Goal: Task Accomplishment & Management: Use online tool/utility

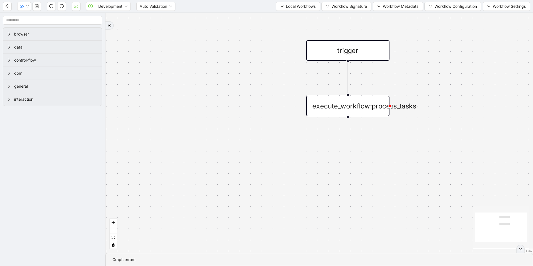
drag, startPoint x: 312, startPoint y: 45, endPoint x: 305, endPoint y: 41, distance: 7.6
click at [283, 48] on div "trigger execute_workflow:process_tasks" at bounding box center [320, 133] width 428 height 240
click at [457, 12] on div "Development Auto Validation Local Workflows Workflow Signature Workflow Metadat…" at bounding box center [266, 6] width 533 height 12
click at [457, 8] on span "Workflow Configuration" at bounding box center [456, 6] width 42 height 6
click at [435, 27] on span "Value" at bounding box center [451, 26] width 49 height 6
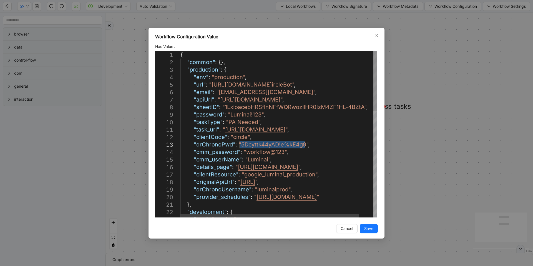
drag, startPoint x: 305, startPoint y: 144, endPoint x: 241, endPoint y: 146, distance: 63.9
paste textarea "Editor content;Press Alt+F1 for Accessibility Options."
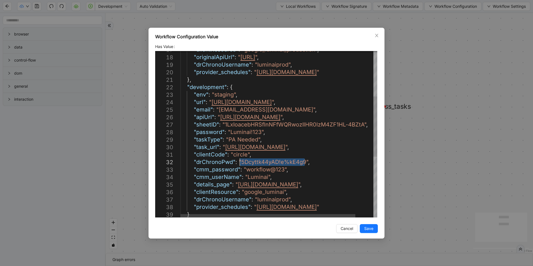
drag, startPoint x: 305, startPoint y: 162, endPoint x: 240, endPoint y: 160, distance: 64.7
paste textarea "Editor content;Press Alt+F1 for Accessibility Options."
type textarea "**********"
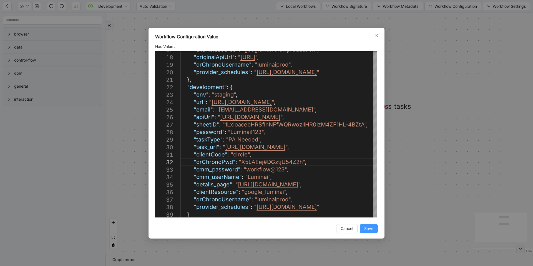
click at [364, 227] on button "Save" at bounding box center [369, 228] width 18 height 9
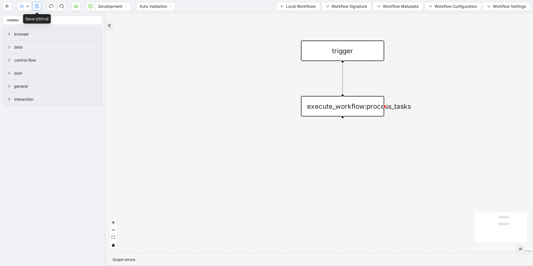
click at [36, 7] on icon "save" at bounding box center [37, 6] width 4 height 4
click at [307, 6] on span "Local Workflows" at bounding box center [301, 6] width 30 height 6
click at [292, 13] on li "Select" at bounding box center [295, 17] width 43 height 9
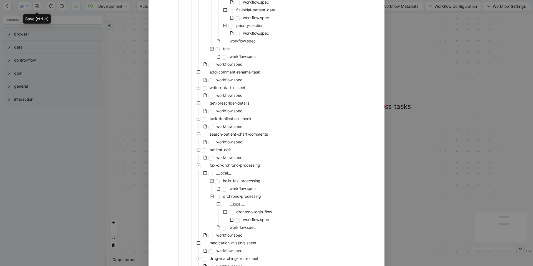
scroll to position [350, 0]
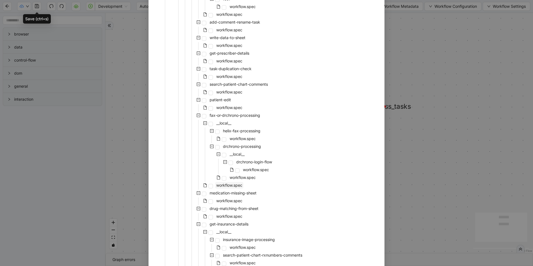
click at [235, 184] on span "workflow.spec" at bounding box center [229, 185] width 26 height 5
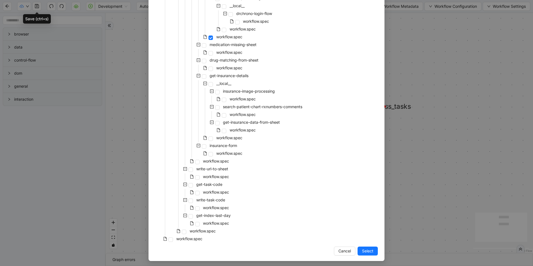
scroll to position [500, 0]
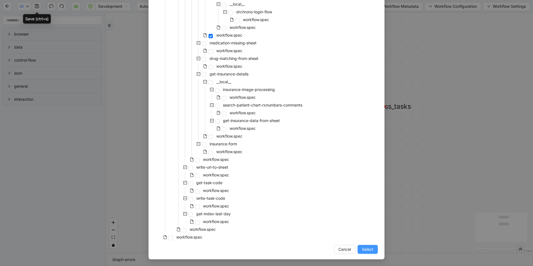
click at [373, 251] on button "Select" at bounding box center [368, 249] width 20 height 9
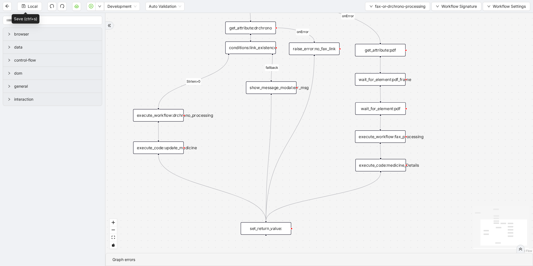
drag, startPoint x: 311, startPoint y: 181, endPoint x: 340, endPoint y: 82, distance: 102.7
click at [340, 82] on div "fallback Strlen>0 onError onError trigger get_attribute:pdf wait_for_element:pd…" at bounding box center [320, 133] width 428 height 240
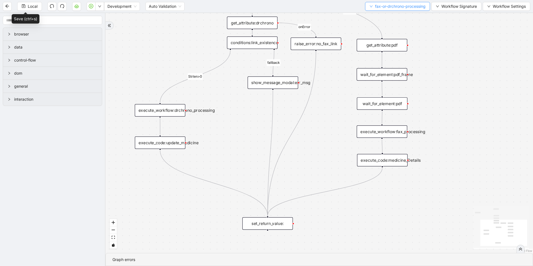
click at [377, 7] on span "fax-or-drchrono-processing" at bounding box center [400, 6] width 51 height 6
click at [379, 17] on span "Select" at bounding box center [395, 17] width 57 height 6
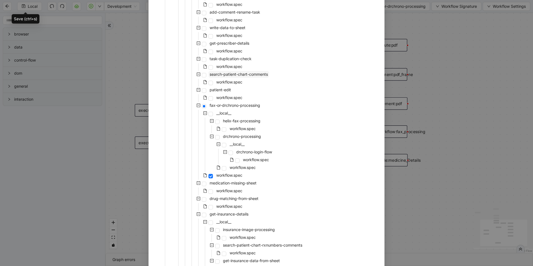
scroll to position [400, 0]
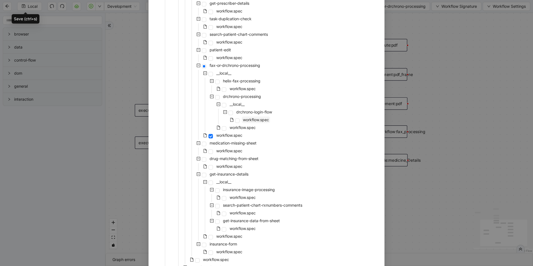
click at [251, 119] on span "workflow.spec" at bounding box center [256, 119] width 26 height 5
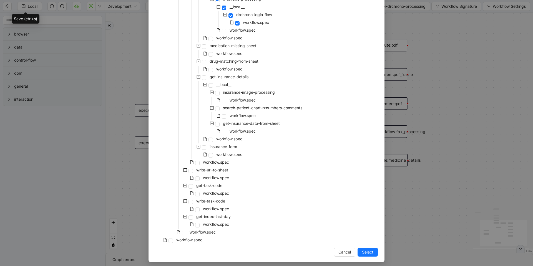
scroll to position [500, 0]
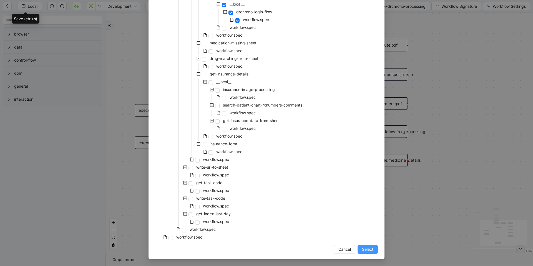
click at [362, 251] on span "Select" at bounding box center [367, 250] width 11 height 6
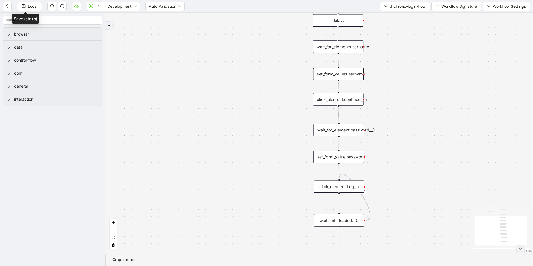
drag, startPoint x: 274, startPoint y: 97, endPoint x: 188, endPoint y: 119, distance: 89.2
click at [187, 125] on div "onError trigger wait_for_element:username click_element:continue_btn set_form_v…" at bounding box center [320, 133] width 428 height 240
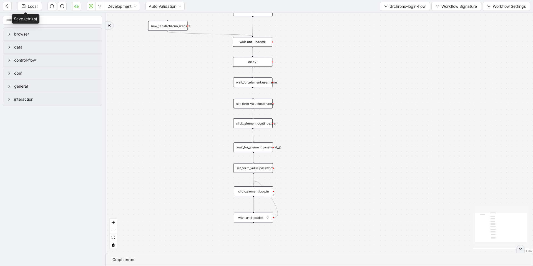
click at [264, 78] on div "wait_for_element:username" at bounding box center [252, 82] width 39 height 10
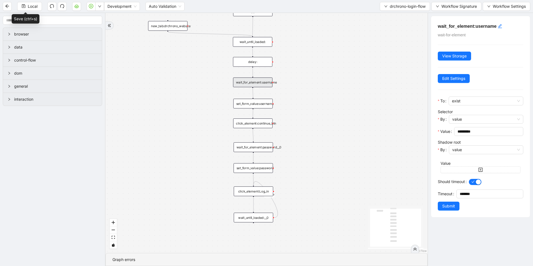
click at [264, 105] on div "set_form_value:username" at bounding box center [252, 104] width 39 height 10
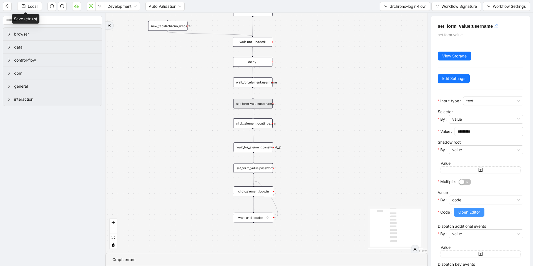
click at [463, 210] on span "Open Editor" at bounding box center [469, 212] width 22 height 6
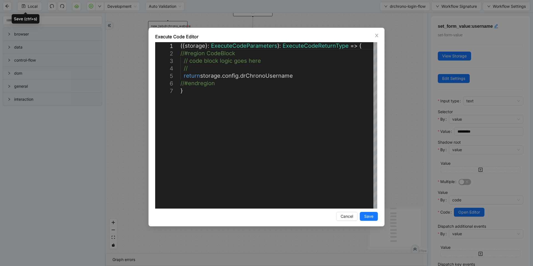
click at [401, 112] on div "**********" at bounding box center [266, 133] width 533 height 266
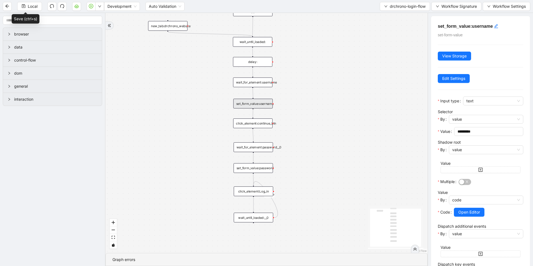
click at [268, 168] on div "set_form_value:password" at bounding box center [253, 168] width 39 height 10
click at [474, 212] on span "Open Editor" at bounding box center [469, 212] width 22 height 6
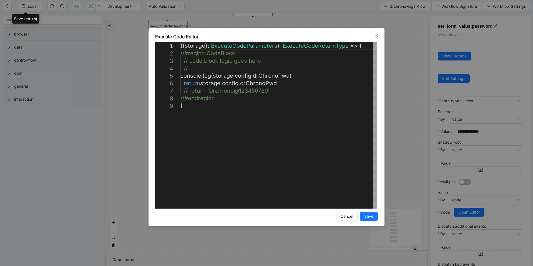
click at [403, 121] on div "**********" at bounding box center [266, 133] width 533 height 266
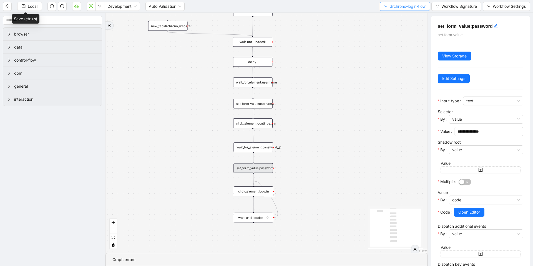
click at [386, 7] on button "drchrono-login-flow" at bounding box center [405, 6] width 50 height 9
click at [393, 15] on span "Select" at bounding box center [403, 17] width 42 height 6
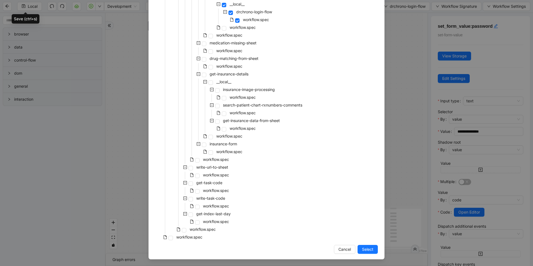
click at [126, 53] on div "Select Local Workflow Prior-Authorization __local__ fetch-task-list __local__ h…" at bounding box center [266, 133] width 533 height 266
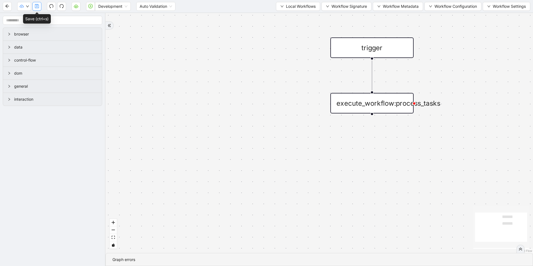
click at [35, 7] on icon "save" at bounding box center [37, 6] width 4 height 4
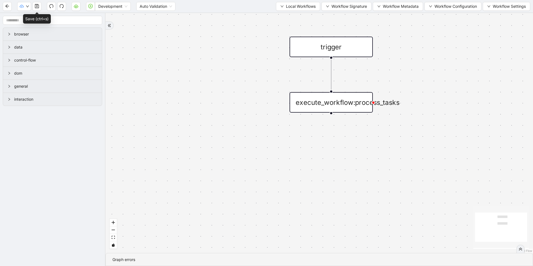
drag, startPoint x: 292, startPoint y: 111, endPoint x: 251, endPoint y: 110, distance: 40.8
click at [251, 110] on div "trigger execute_workflow:process_tasks" at bounding box center [320, 133] width 428 height 240
click at [27, 17] on span "Dev: Update Needed" at bounding box center [42, 17] width 40 height 6
click at [31, 23] on span "Prod: Update Needed" at bounding box center [42, 26] width 40 height 6
click at [75, 7] on icon "cloud-server" at bounding box center [76, 7] width 2 height 2
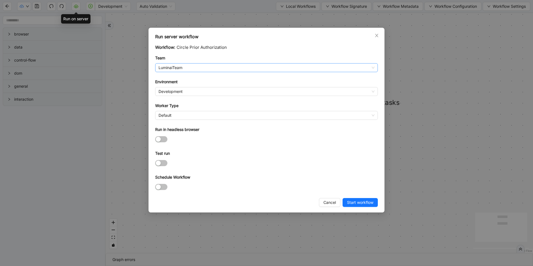
click at [178, 71] on span "LuminaiTeam" at bounding box center [267, 68] width 216 height 8
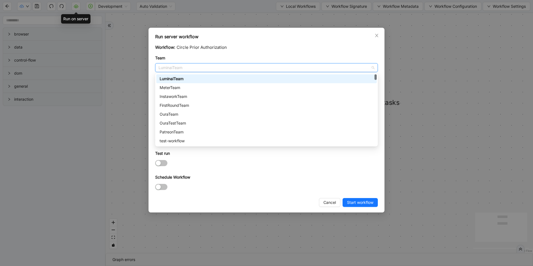
click at [178, 71] on span "LuminaiTeam" at bounding box center [267, 68] width 216 height 8
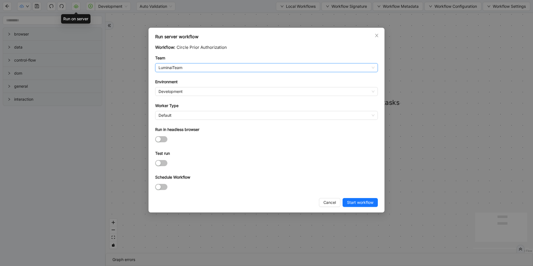
click at [178, 71] on span "LuminaiTeam" at bounding box center [267, 68] width 216 height 8
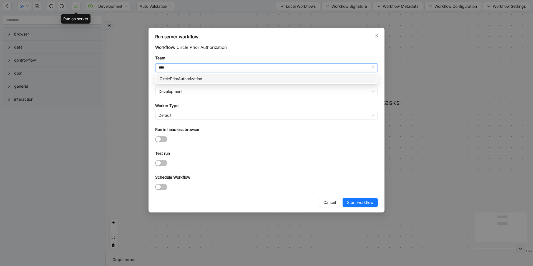
type input "*****"
click at [164, 77] on div "CirclePriorAuthorization" at bounding box center [267, 79] width 214 height 6
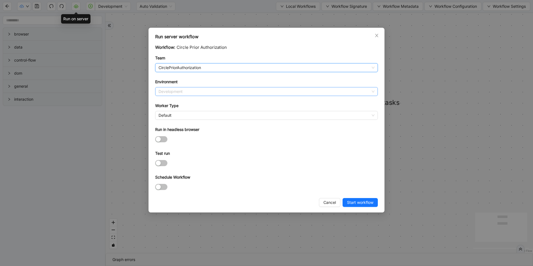
click at [164, 91] on span "Development" at bounding box center [267, 91] width 216 height 8
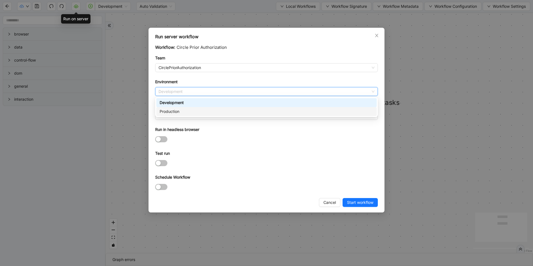
click at [171, 111] on div "Production" at bounding box center [267, 112] width 214 height 6
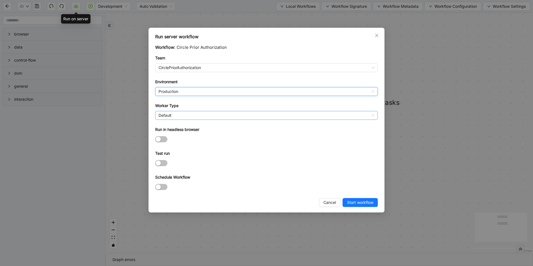
click at [169, 119] on span "Default" at bounding box center [267, 115] width 216 height 8
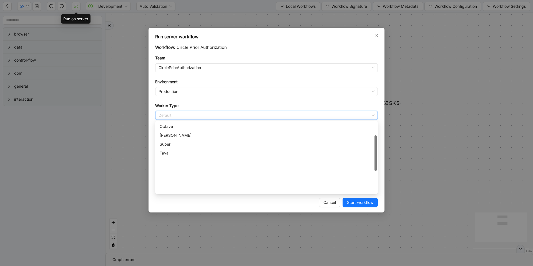
scroll to position [30, 0]
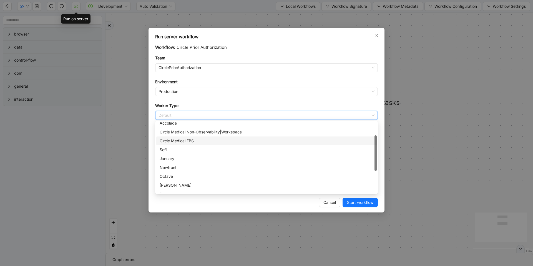
click at [182, 141] on div "Circle Medical EBS" at bounding box center [267, 141] width 214 height 6
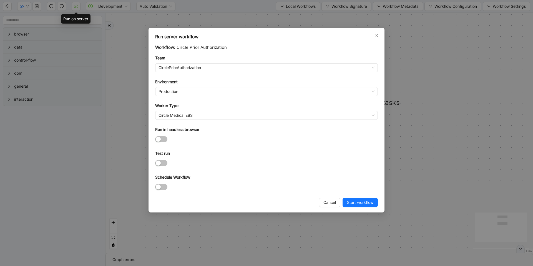
click at [164, 191] on div at bounding box center [266, 187] width 223 height 9
click at [164, 190] on span "button" at bounding box center [161, 187] width 12 height 6
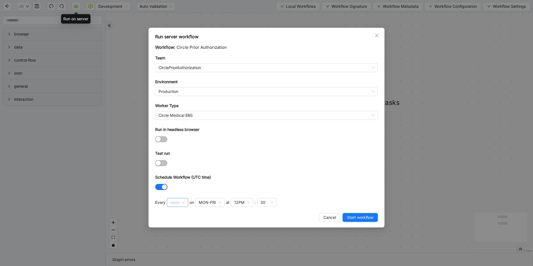
click at [171, 200] on span "week" at bounding box center [177, 203] width 15 height 8
click at [177, 239] on div "hour" at bounding box center [177, 240] width 11 height 6
click at [176, 200] on span "hour" at bounding box center [176, 203] width 13 height 8
click at [177, 232] on div "day" at bounding box center [177, 232] width 11 height 6
click at [197, 203] on div "12PM" at bounding box center [200, 203] width 10 height 6
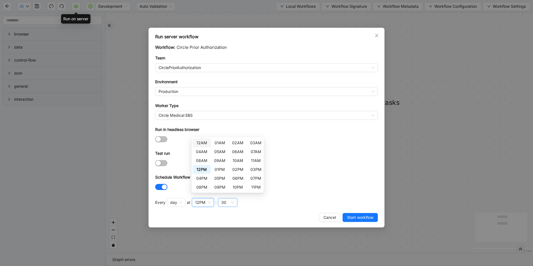
click at [223, 201] on div "30" at bounding box center [223, 203] width 5 height 6
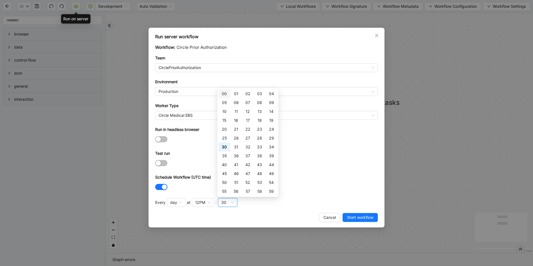
click at [223, 93] on div "00" at bounding box center [224, 94] width 5 height 6
click at [312, 156] on div "Test run" at bounding box center [266, 155] width 223 height 8
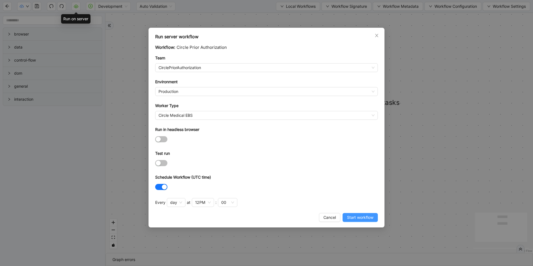
click at [351, 216] on span "Start workflow" at bounding box center [360, 218] width 26 height 6
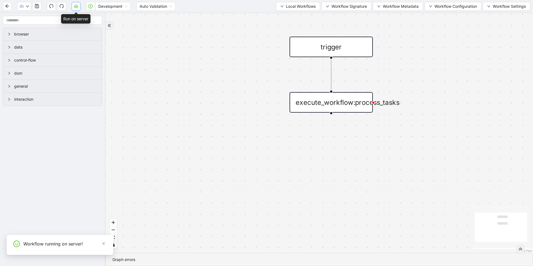
click at [77, 9] on button "button" at bounding box center [76, 6] width 9 height 9
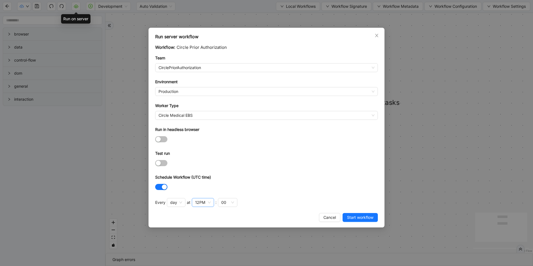
click at [209, 204] on div "12PM" at bounding box center [203, 202] width 22 height 9
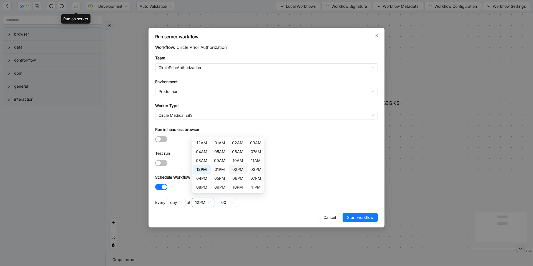
click at [235, 168] on div "02PM" at bounding box center [237, 170] width 11 height 6
click at [340, 170] on form "Workflow: Circle Prior Authorization Team CirclePriorAuthorization Environment …" at bounding box center [266, 117] width 223 height 147
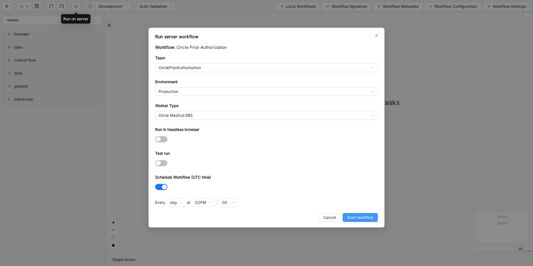
click at [362, 215] on span "Start workflow" at bounding box center [360, 218] width 26 height 6
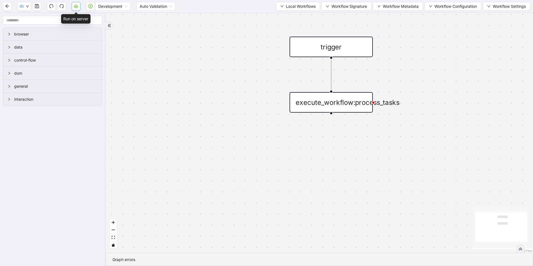
click at [76, 6] on icon "cloud-server" at bounding box center [76, 7] width 2 height 2
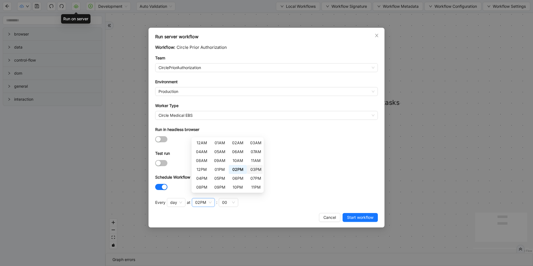
click at [202, 206] on div "02PM" at bounding box center [200, 202] width 11 height 7
click at [205, 177] on div "04PM" at bounding box center [201, 179] width 11 height 6
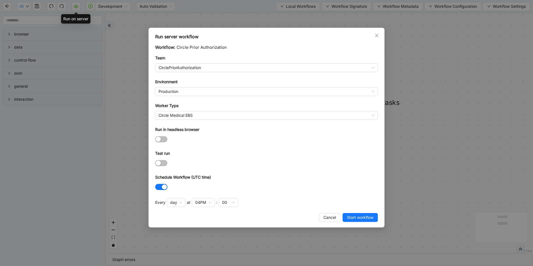
click at [334, 172] on form "Workflow: Circle Prior Authorization Team CirclePriorAuthorization Environment …" at bounding box center [266, 117] width 223 height 147
click at [355, 218] on span "Start workflow" at bounding box center [360, 218] width 26 height 6
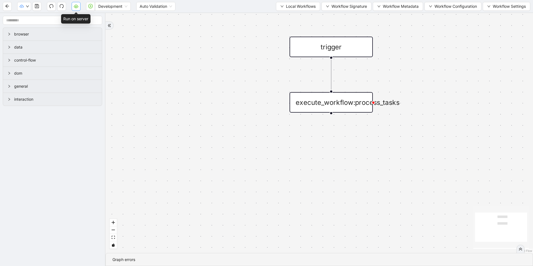
click at [75, 7] on icon "cloud-server" at bounding box center [76, 6] width 4 height 4
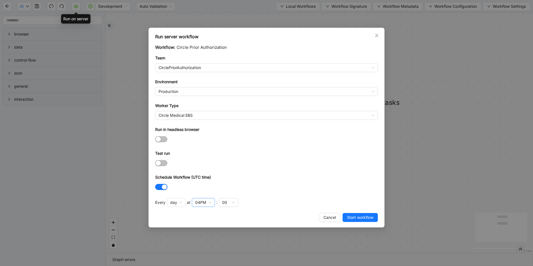
click at [204, 203] on div "04PM" at bounding box center [200, 203] width 11 height 6
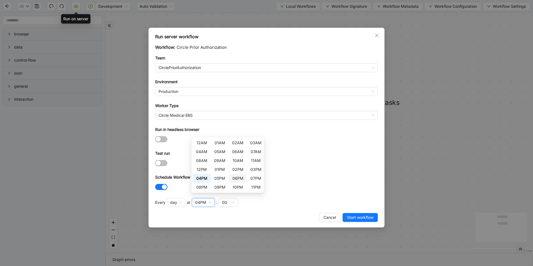
click at [237, 177] on div "06PM" at bounding box center [237, 179] width 11 height 6
click at [308, 177] on div "Schedule Workflow (UTC time)" at bounding box center [266, 178] width 223 height 8
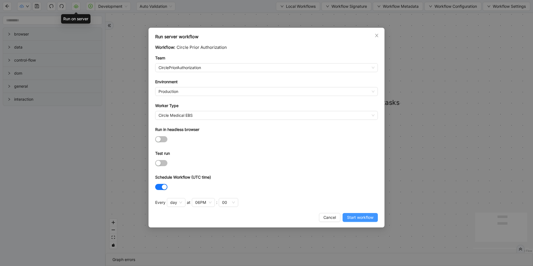
click at [362, 217] on span "Start workflow" at bounding box center [360, 218] width 26 height 6
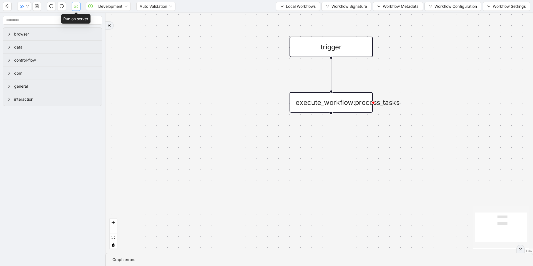
click at [77, 5] on icon "cloud-server" at bounding box center [76, 5] width 4 height 3
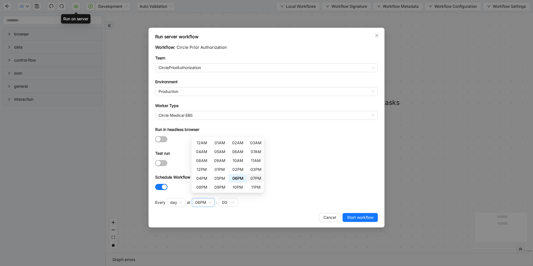
click at [204, 200] on div "06PM" at bounding box center [200, 203] width 11 height 6
click at [204, 188] on div "08PM" at bounding box center [201, 187] width 11 height 6
click at [289, 176] on div "Schedule Workflow (UTC time)" at bounding box center [266, 178] width 223 height 8
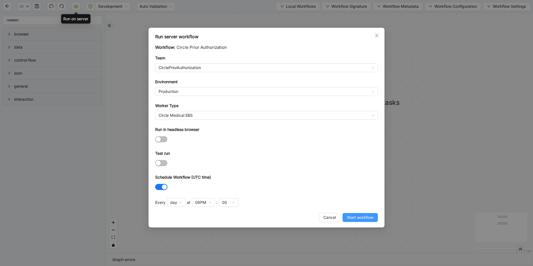
click at [350, 217] on span "Start workflow" at bounding box center [360, 218] width 26 height 6
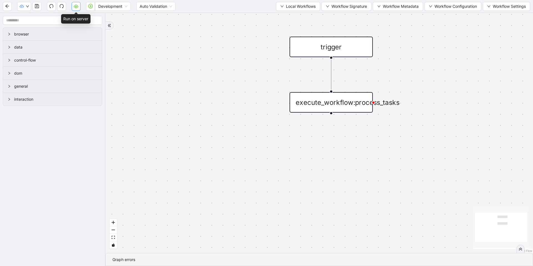
click at [74, 9] on button "button" at bounding box center [76, 6] width 9 height 9
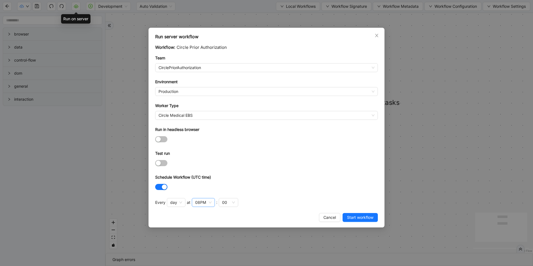
click at [202, 202] on div "08PM" at bounding box center [200, 203] width 11 height 6
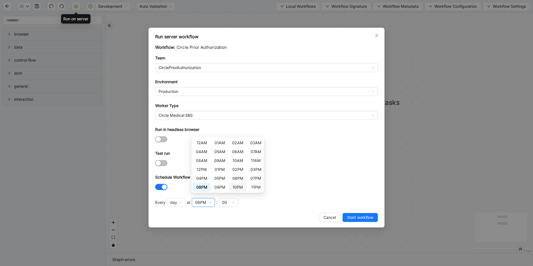
click at [235, 187] on div "10PM" at bounding box center [237, 187] width 11 height 6
click at [319, 186] on div at bounding box center [266, 187] width 223 height 6
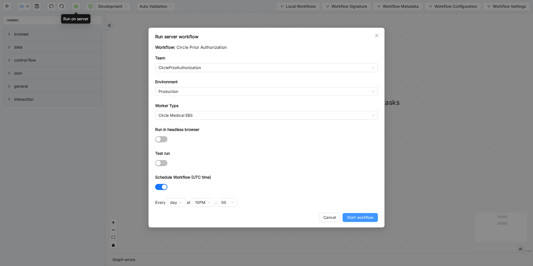
click at [349, 217] on span "Start workflow" at bounding box center [360, 218] width 26 height 6
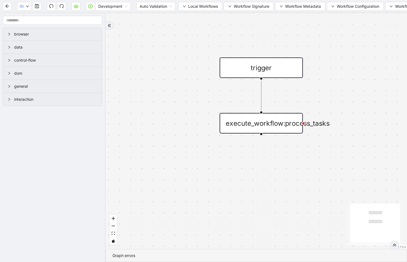
drag, startPoint x: 363, startPoint y: 127, endPoint x: 281, endPoint y: 151, distance: 85.1
click at [281, 151] on div "trigger execute_workflow:process_tasks" at bounding box center [257, 131] width 302 height 236
click at [110, 26] on icon "double-right" at bounding box center [109, 25] width 3 height 3
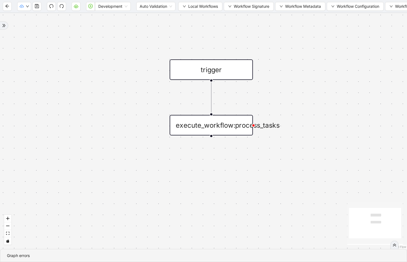
drag, startPoint x: 297, startPoint y: 156, endPoint x: 349, endPoint y: 157, distance: 51.9
click at [349, 157] on div "trigger execute_workflow:process_tasks" at bounding box center [203, 131] width 407 height 236
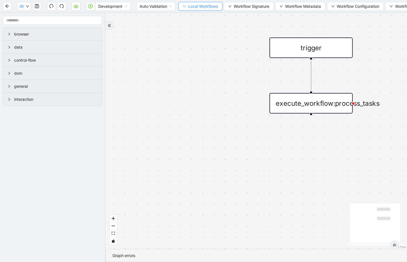
scroll to position [4, 0]
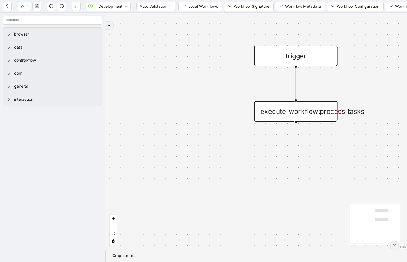
drag, startPoint x: 290, startPoint y: 151, endPoint x: 281, endPoint y: 156, distance: 10.8
click at [281, 156] on div "trigger execute_workflow:process_tasks" at bounding box center [257, 131] width 302 height 236
